Goal: Navigation & Orientation: Find specific page/section

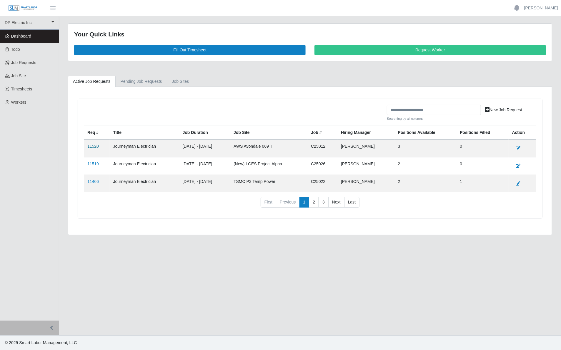
click at [92, 147] on link "11520" at bounding box center [92, 146] width 11 height 5
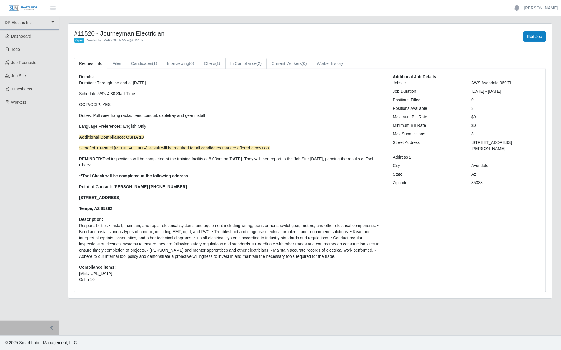
click at [238, 64] on link "In Compliance (2)" at bounding box center [245, 63] width 41 height 11
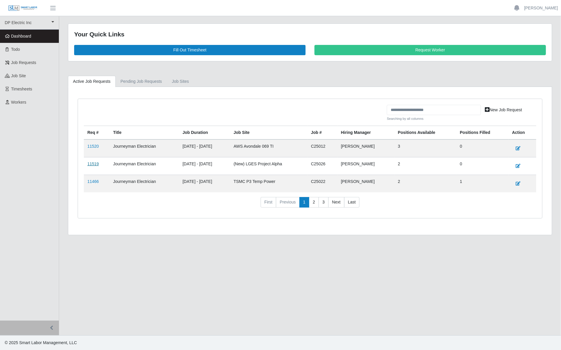
click at [94, 166] on link "11519" at bounding box center [92, 164] width 11 height 5
click at [96, 184] on link "11466" at bounding box center [92, 181] width 11 height 5
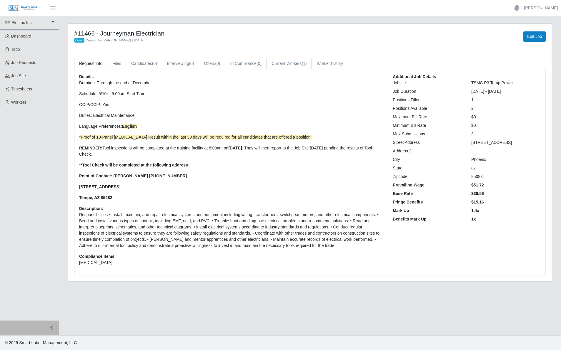
click at [278, 62] on link "Current Workers (1)" at bounding box center [288, 63] width 45 height 11
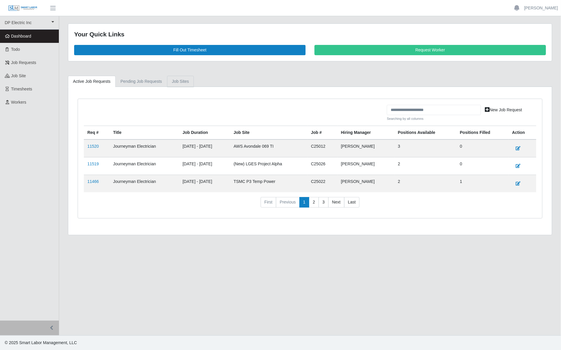
click at [172, 81] on link "job sites" at bounding box center [180, 81] width 27 height 11
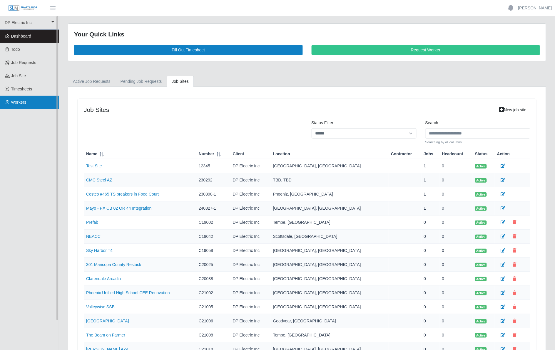
click at [24, 102] on span "Workers" at bounding box center [18, 102] width 15 height 5
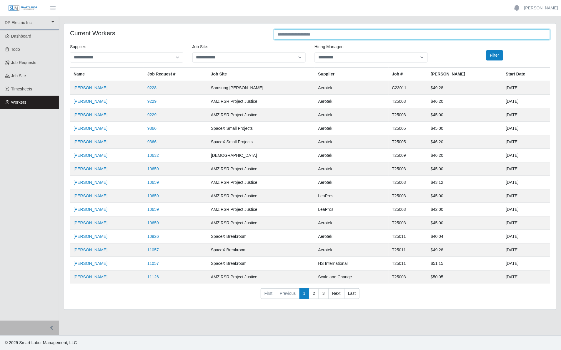
click at [301, 37] on input "text" at bounding box center [412, 34] width 276 height 10
click at [287, 36] on input "text" at bounding box center [412, 34] width 276 height 10
click at [314, 293] on link "2" at bounding box center [314, 294] width 10 height 11
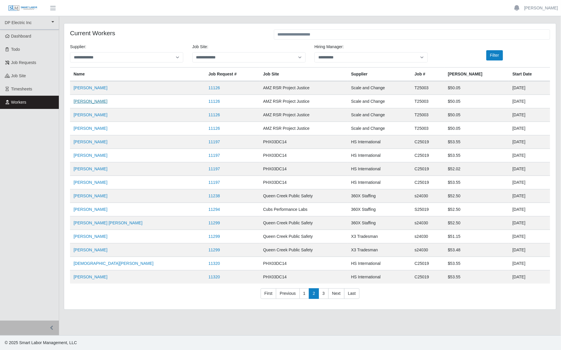
click at [100, 102] on link "Roberto Rincon" at bounding box center [90, 101] width 34 height 5
